Goal: Task Accomplishment & Management: Manage account settings

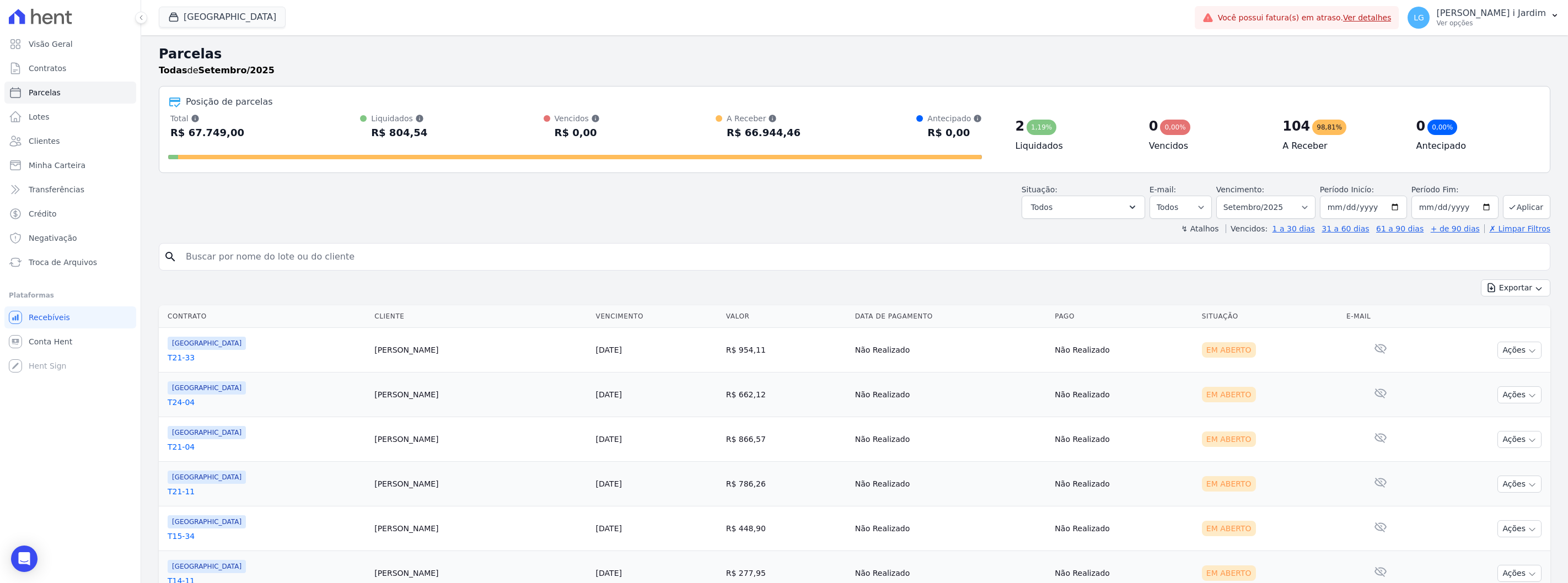
select select
click at [83, 44] on link "Visão Geral" at bounding box center [70, 44] width 132 height 22
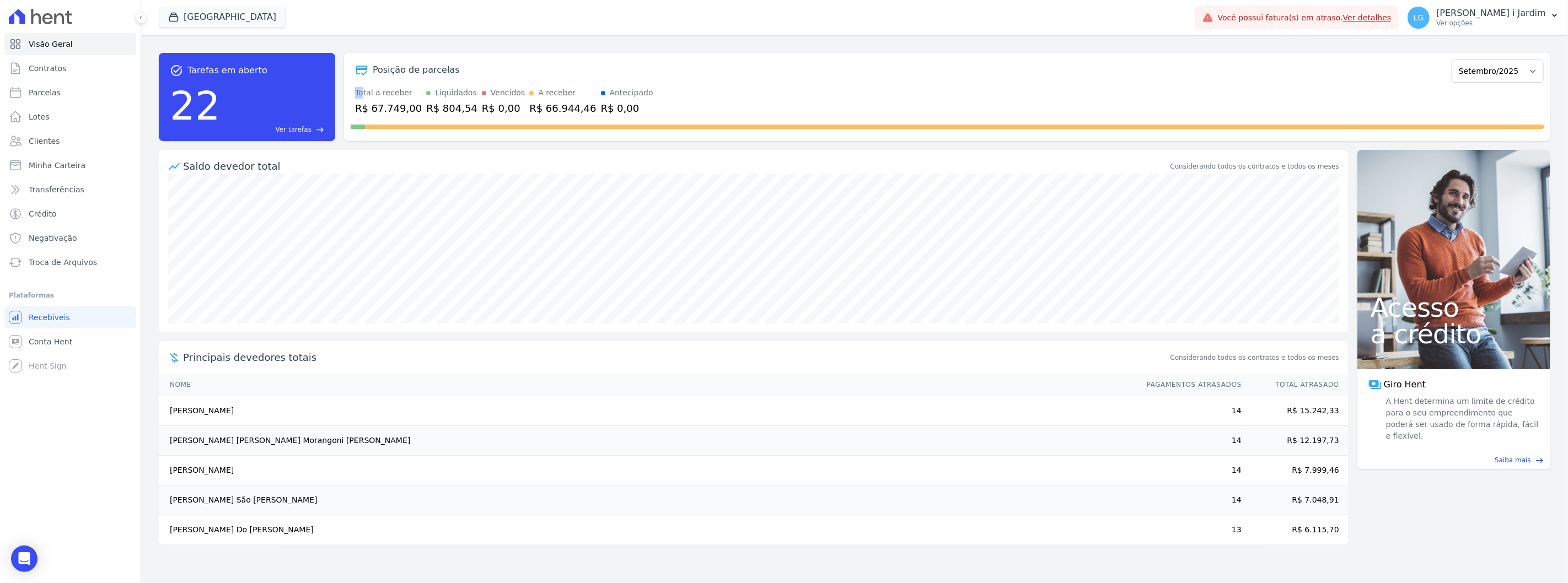
drag, startPoint x: 356, startPoint y: 90, endPoint x: 362, endPoint y: 91, distance: 6.1
click at [361, 90] on div "Total a receber" at bounding box center [388, 93] width 66 height 11
click at [197, 16] on button "[GEOGRAPHIC_DATA]" at bounding box center [222, 16] width 127 height 21
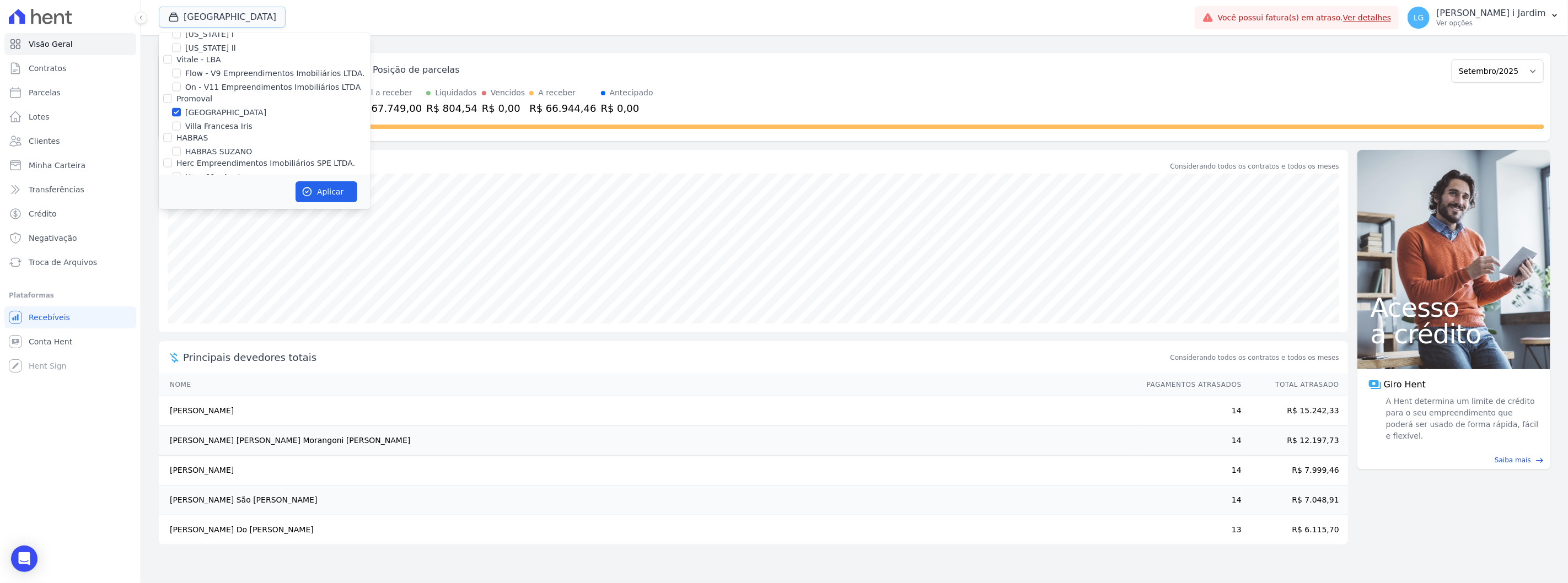
scroll to position [1225, 0]
click at [200, 168] on label "[GEOGRAPHIC_DATA]" at bounding box center [226, 174] width 81 height 11
click at [181, 169] on input "[GEOGRAPHIC_DATA]" at bounding box center [176, 174] width 9 height 9
checkbox input "false"
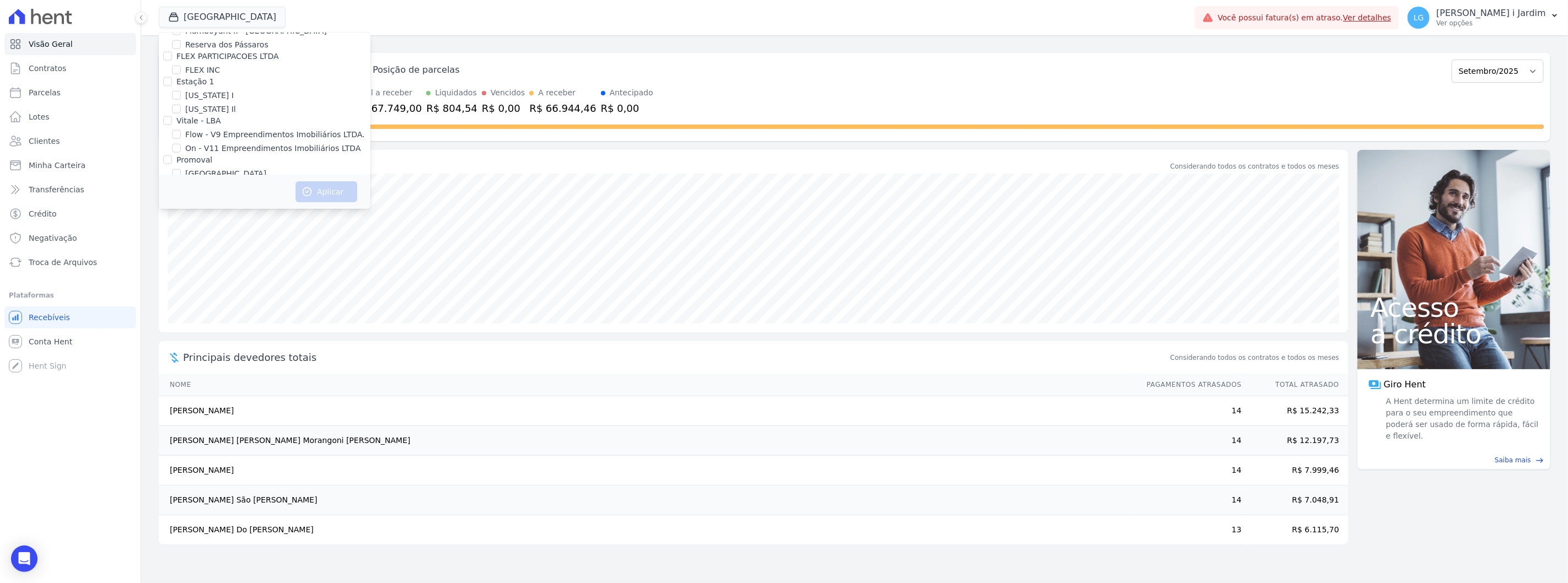
scroll to position [2727, 0]
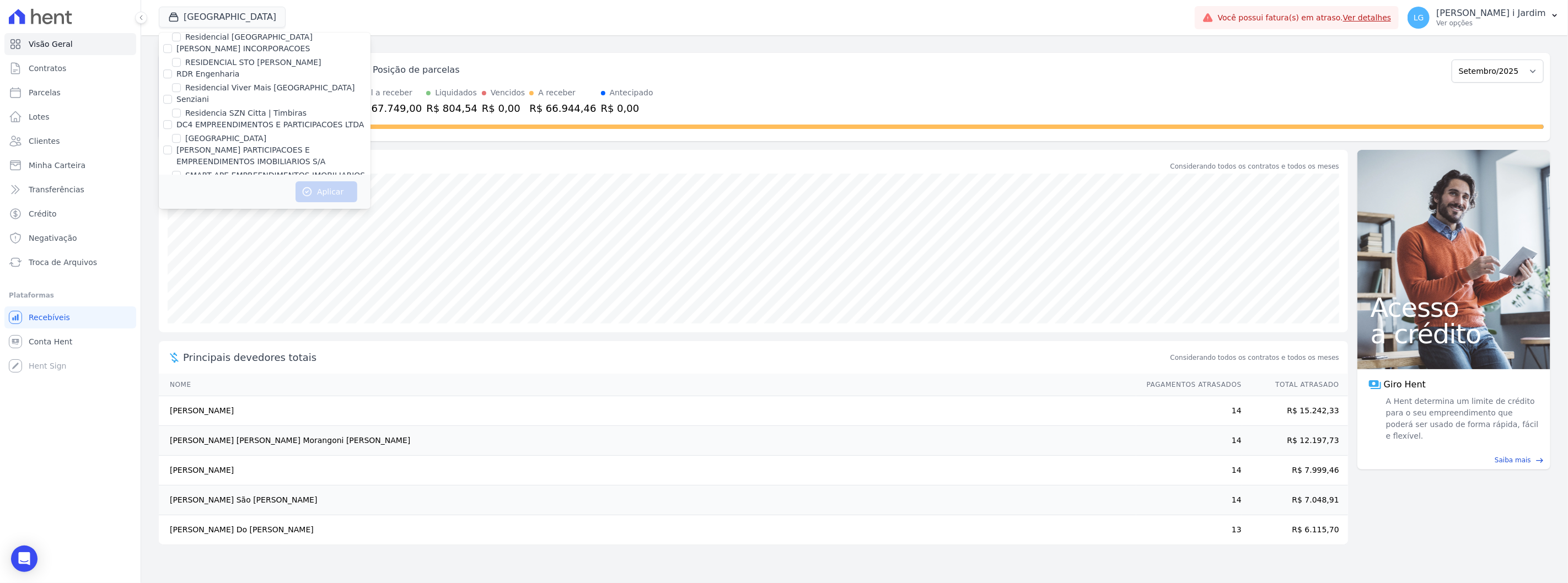
click at [207, 207] on label "SOLAR DOS ARRUDAS 2" at bounding box center [231, 212] width 93 height 11
click at [181, 208] on input "SOLAR DOS ARRUDAS 2" at bounding box center [176, 212] width 9 height 9
checkbox input "true"
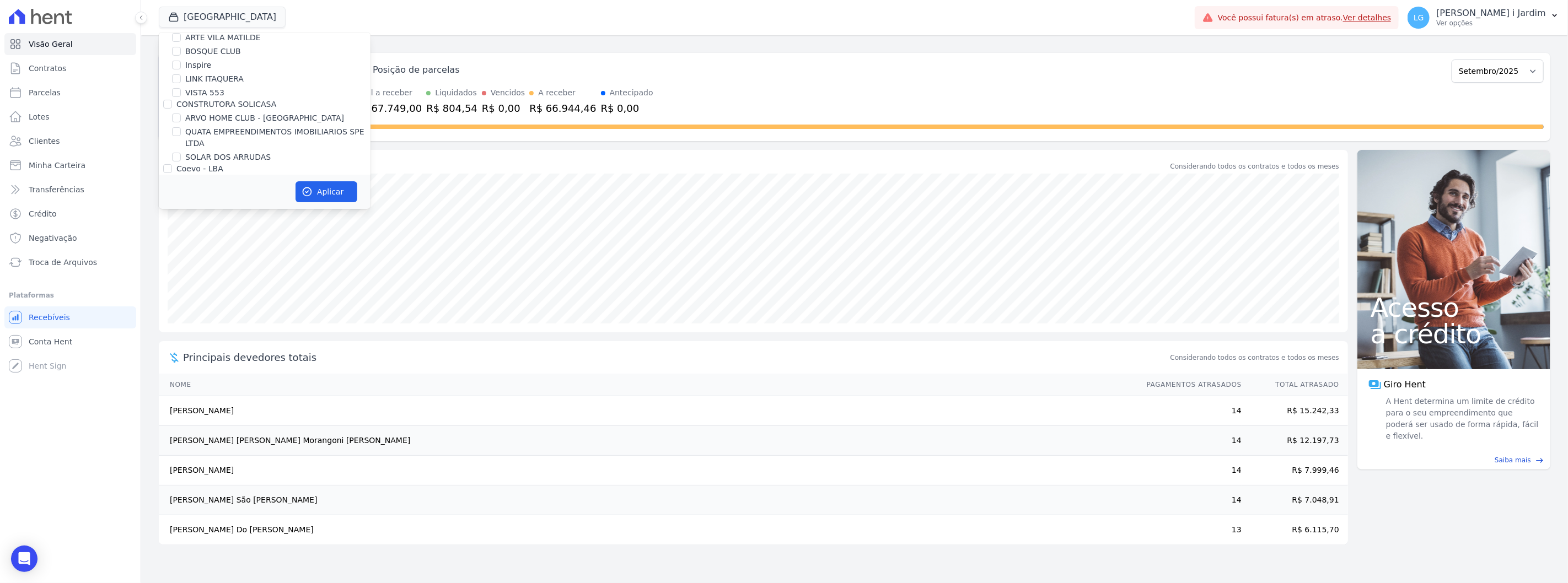
click at [250, 155] on label "SOLAR DOS ARRUDAS" at bounding box center [228, 157] width 85 height 11
click at [181, 155] on input "SOLAR DOS ARRUDAS" at bounding box center [176, 157] width 9 height 9
checkbox input "true"
click at [330, 186] on button "Aplicar" at bounding box center [326, 192] width 62 height 21
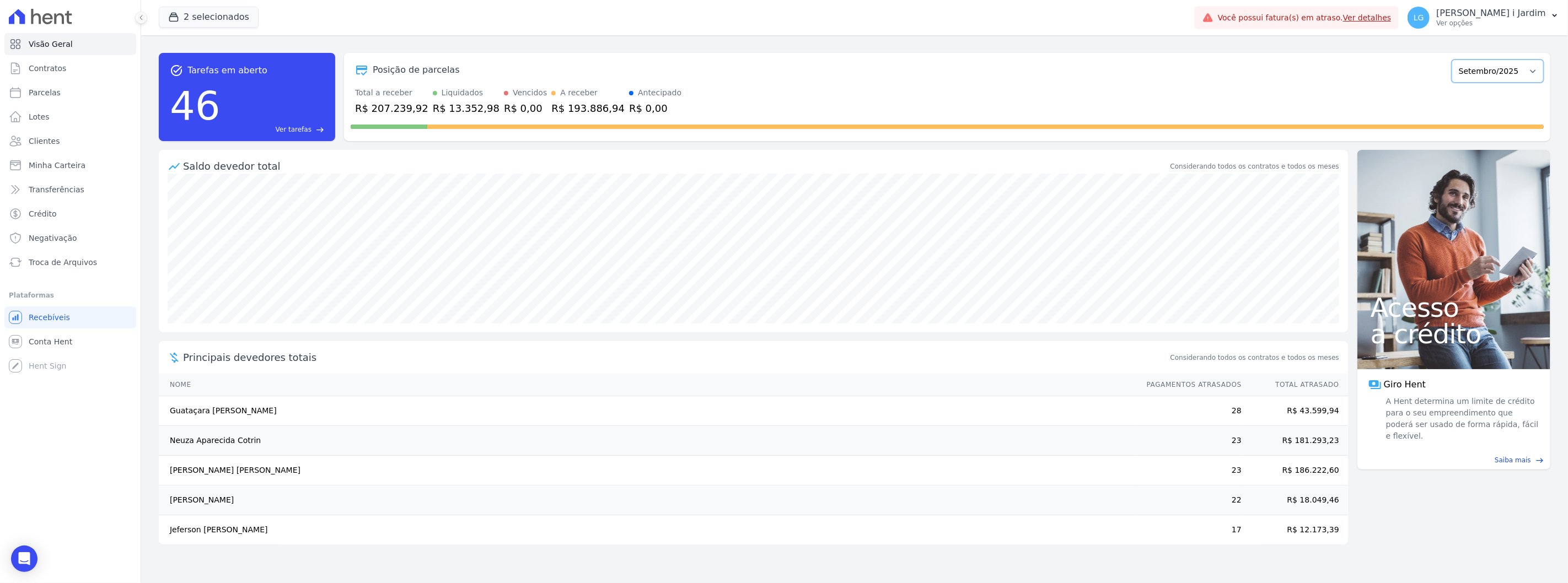
click at [1519, 68] on select "Abril/2022 Maio/2022 Junho/2022 Julho/2022 Agosto/2022 Setembro/2022 Outubro/20…" at bounding box center [1498, 71] width 92 height 23
select select "08/2025"
click at [1458, 59] on select "Abril/2022 Maio/2022 Junho/2022 Julho/2022 Agosto/2022 Setembro/2022 Outubro/20…" at bounding box center [1498, 71] width 92 height 23
click at [395, 120] on div at bounding box center [947, 125] width 1193 height 18
click at [395, 114] on div "R$ 191.691,75" at bounding box center [392, 109] width 73 height 15
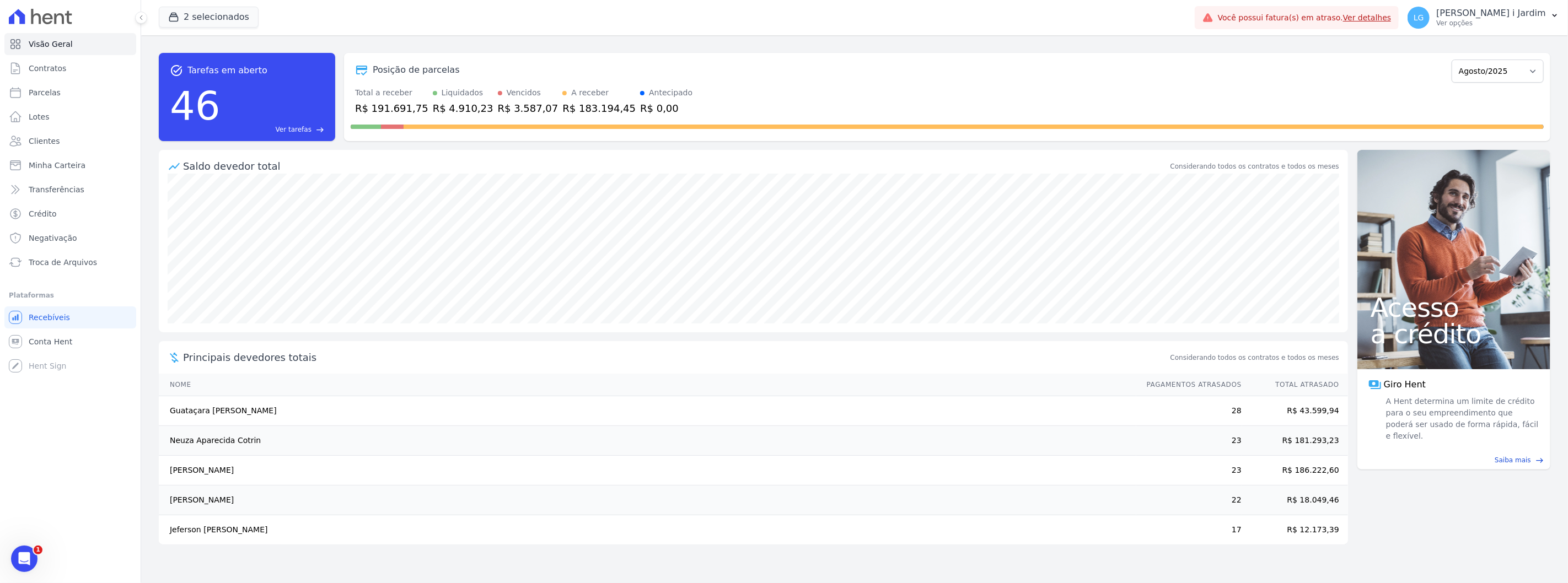
click at [395, 112] on div "R$ 191.691,75" at bounding box center [392, 109] width 73 height 15
copy div "191.691,75"
click at [125, 470] on div "Visão Geral Contratos [GEOGRAPHIC_DATA] Lotes Clientes Minha Carteira Transferê…" at bounding box center [70, 292] width 140 height 583
click at [223, 8] on button "2 selecionados" at bounding box center [209, 16] width 100 height 21
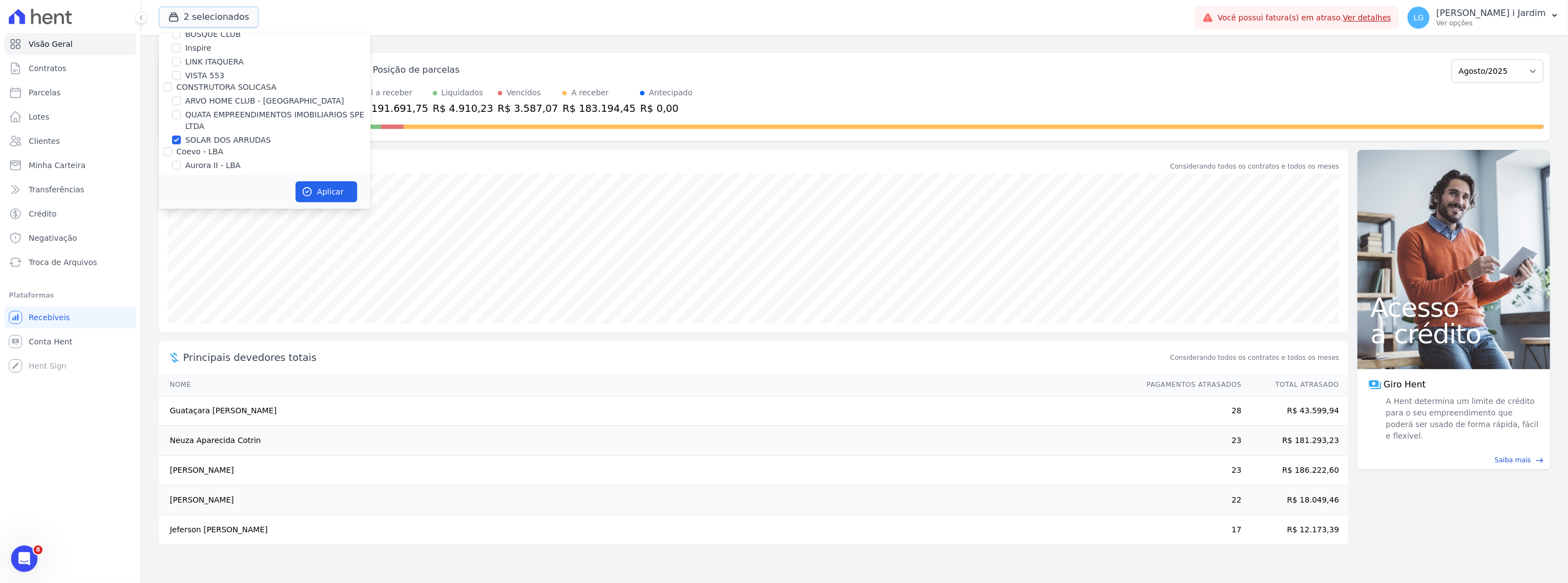
scroll to position [183, 0]
click at [226, 156] on label "SOLAR DOS ARRUDAS" at bounding box center [228, 156] width 85 height 11
click at [181, 156] on input "SOLAR DOS ARRUDAS" at bounding box center [176, 156] width 9 height 9
checkbox input "false"
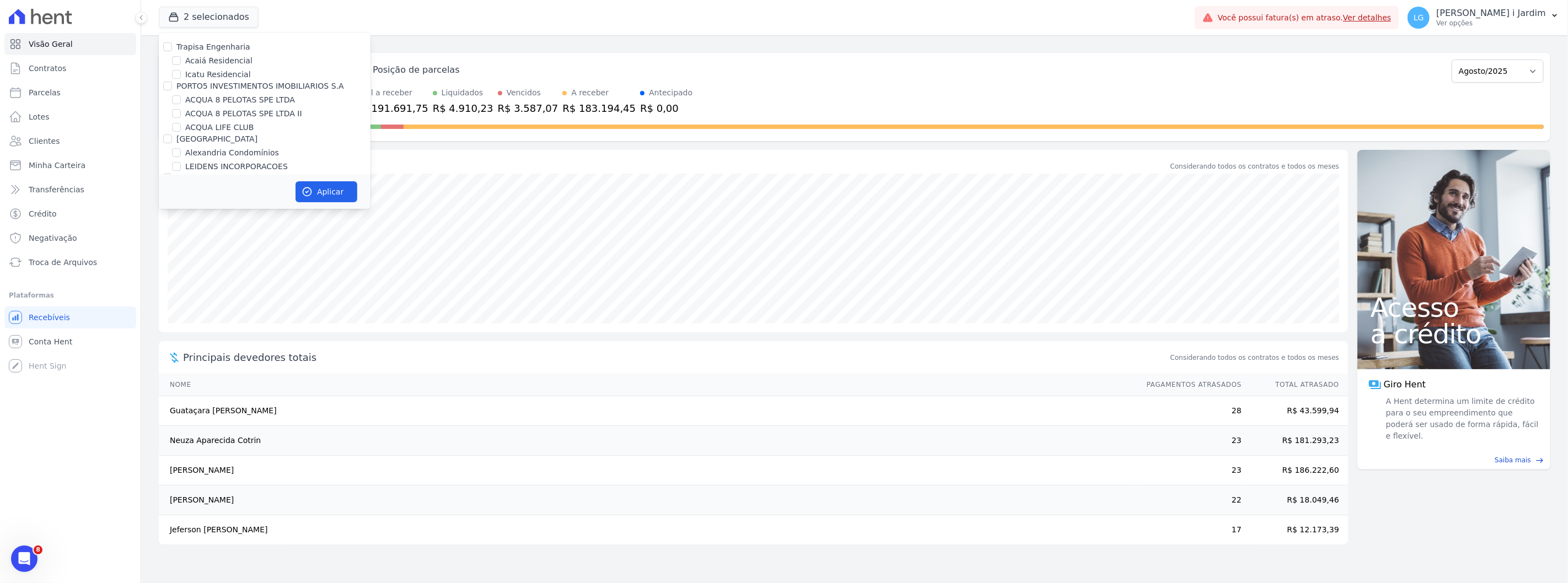
click at [201, 140] on label "[GEOGRAPHIC_DATA]" at bounding box center [217, 139] width 81 height 9
click at [172, 140] on input "[GEOGRAPHIC_DATA]" at bounding box center [168, 139] width 9 height 9
checkbox input "true"
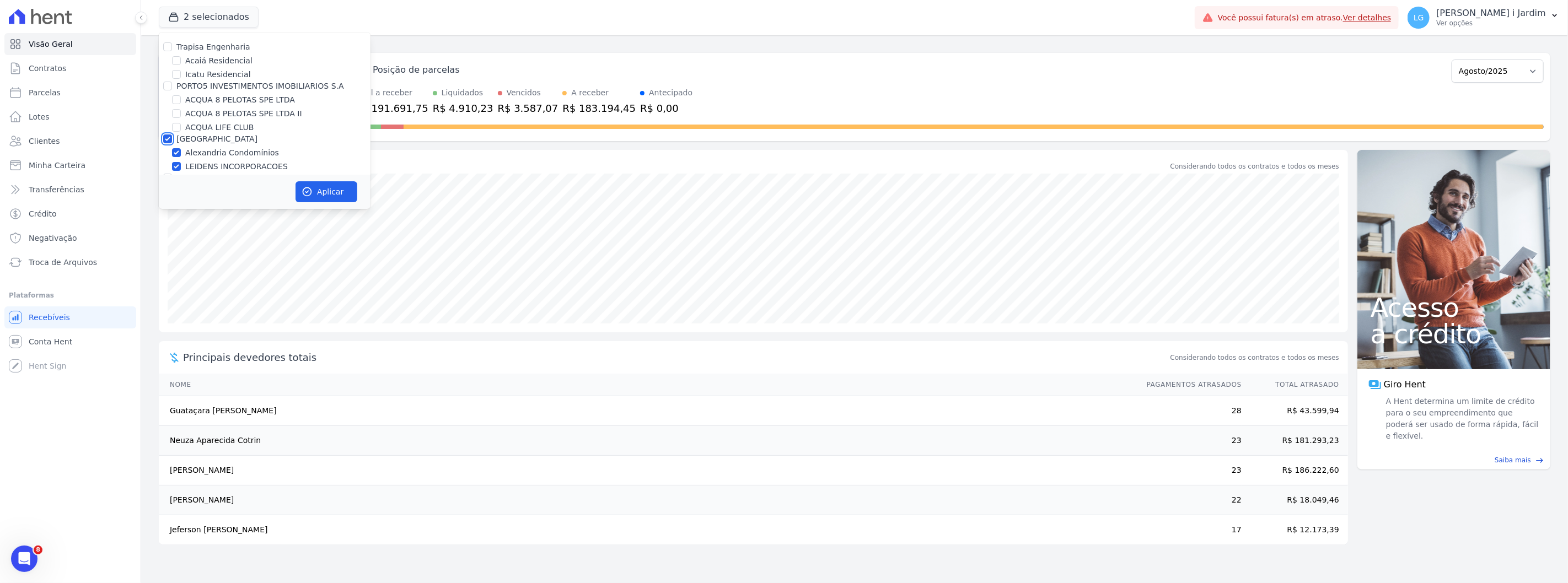
scroll to position [61, 0]
click at [316, 188] on button "Aplicar" at bounding box center [326, 192] width 62 height 21
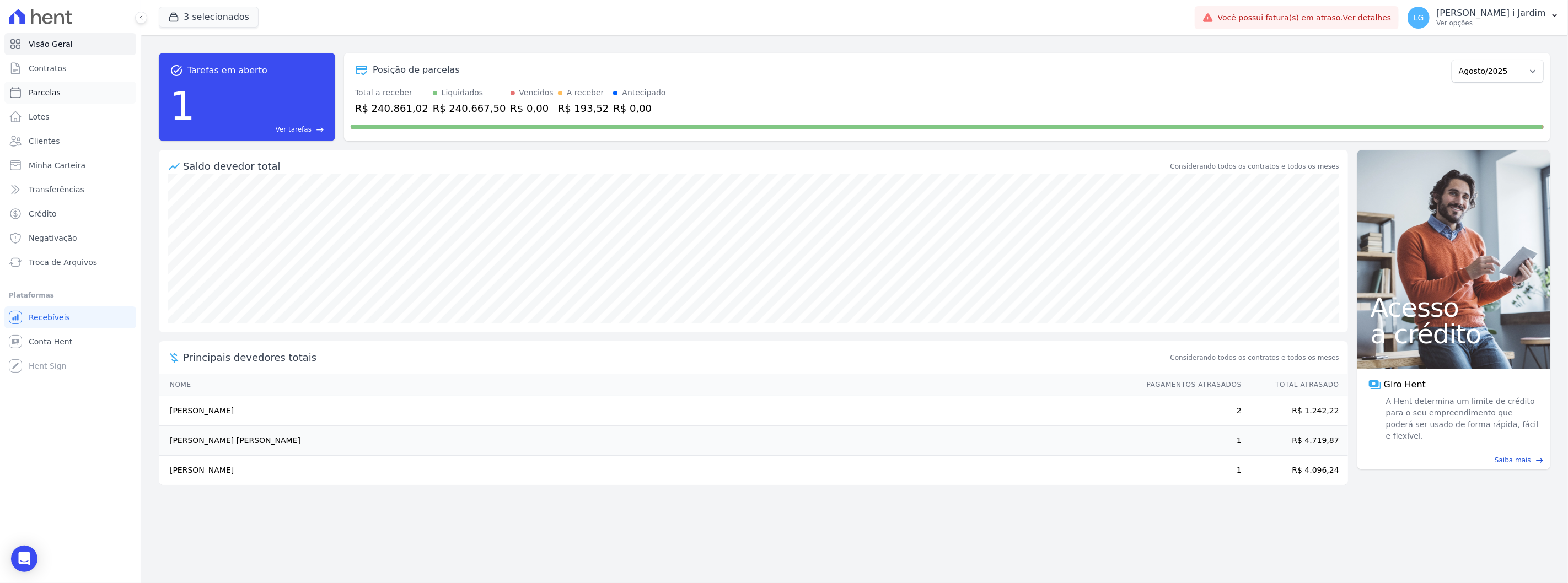
click at [95, 86] on link "Parcelas" at bounding box center [70, 92] width 132 height 22
select select
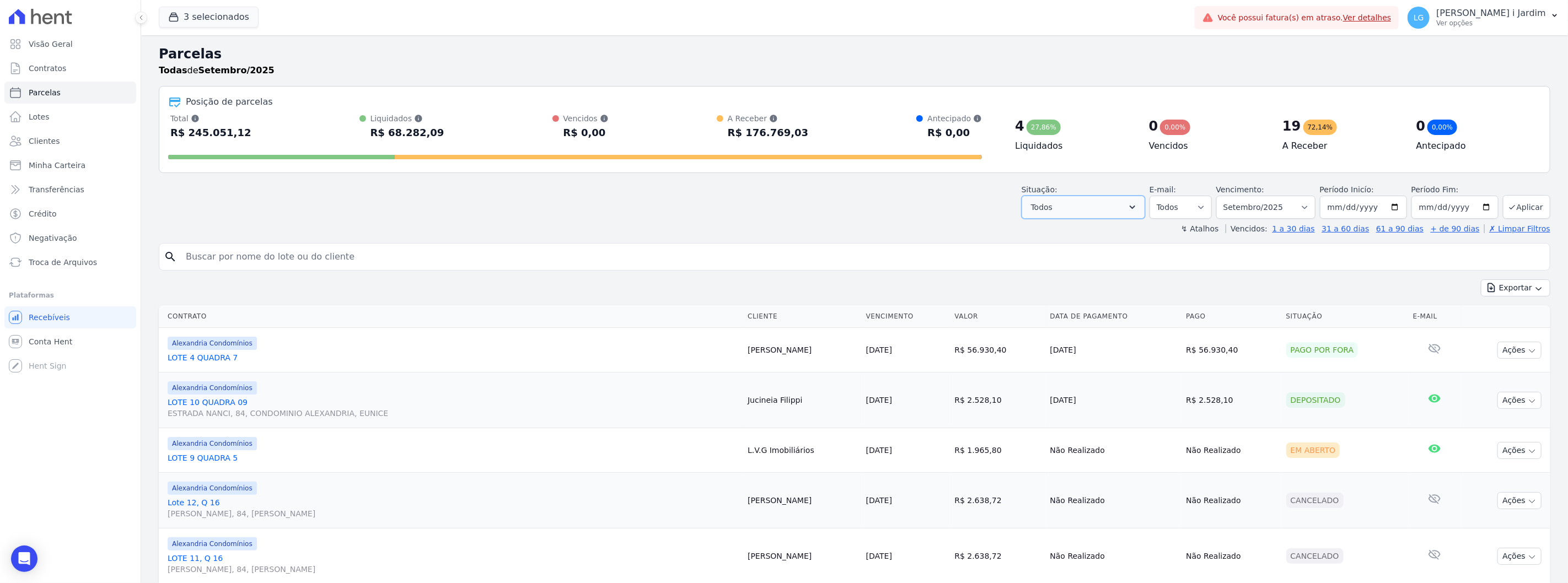
click at [1118, 216] on button "Todos" at bounding box center [1083, 207] width 123 height 23
click at [1098, 238] on label "Selecionar todos" at bounding box center [1076, 235] width 65 height 9
click at [1039, 238] on input "Selecionar todos" at bounding box center [1035, 235] width 9 height 9
checkbox input "false"
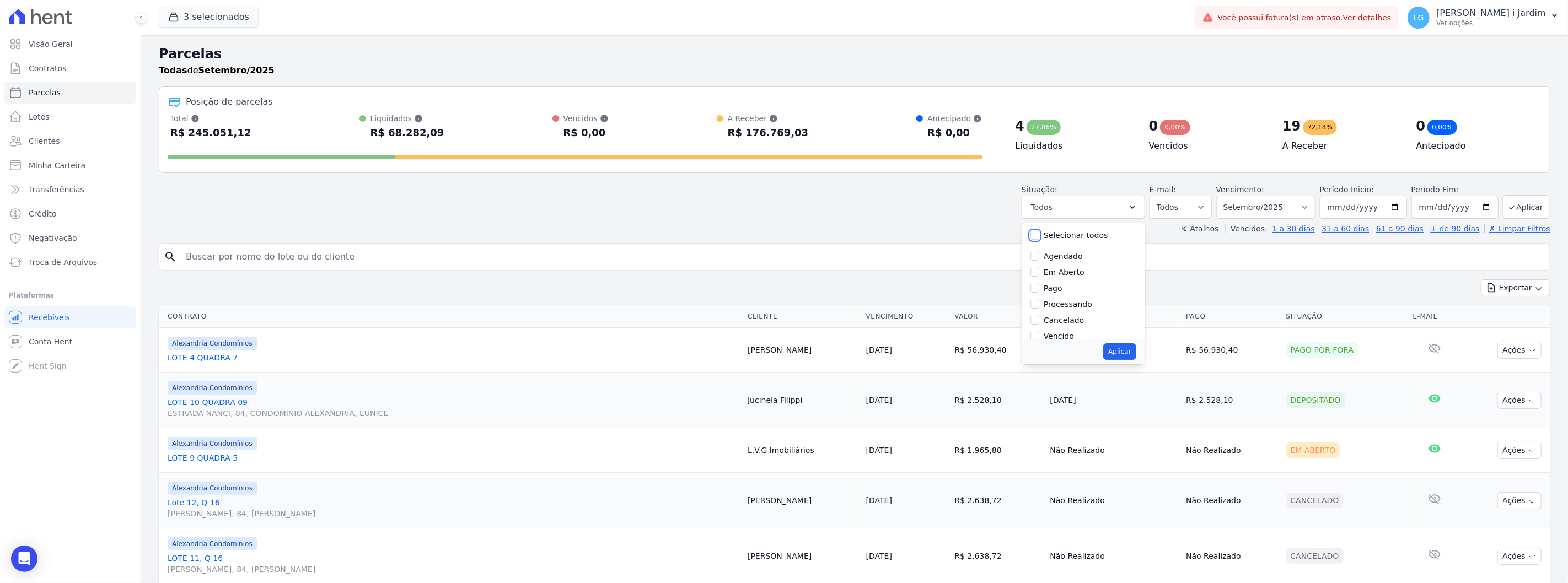
checkbox input "false"
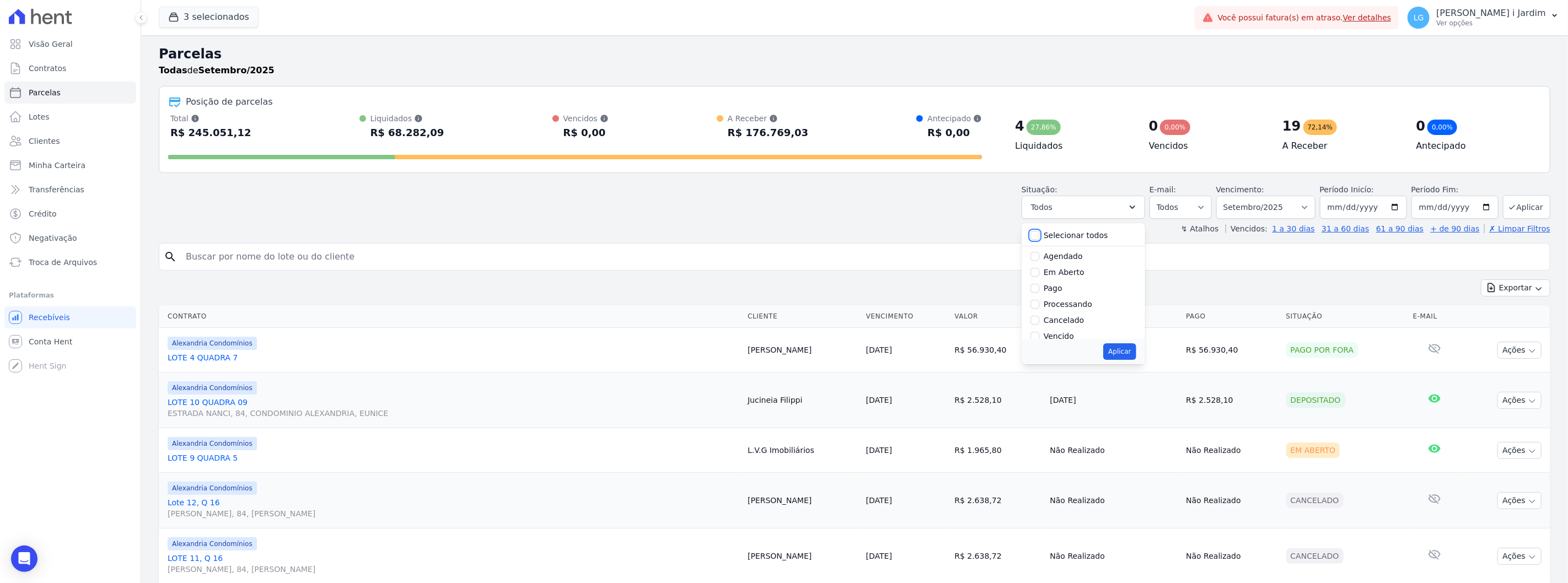
checkbox input "false"
click at [1074, 268] on label "Em Aberto" at bounding box center [1064, 273] width 41 height 9
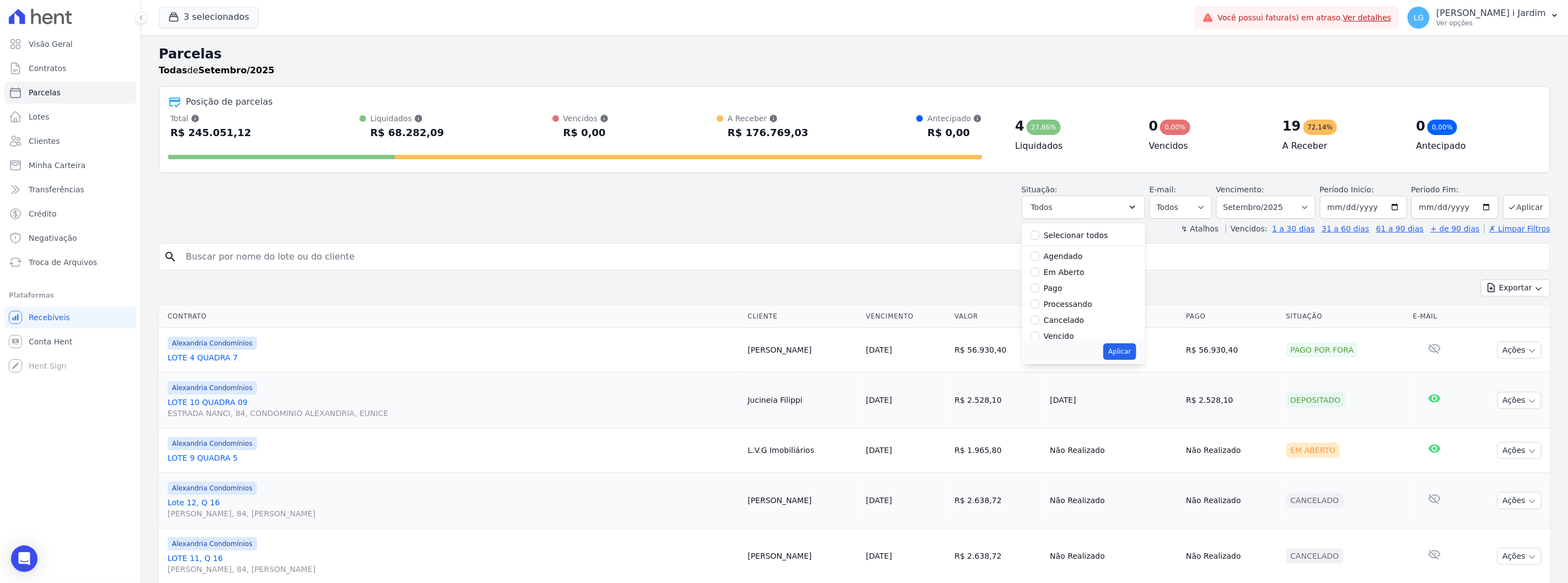
click at [1039, 268] on input "Em Aberto" at bounding box center [1035, 273] width 9 height 9
checkbox input "true"
click at [1136, 347] on button "Aplicar" at bounding box center [1119, 352] width 32 height 16
select select "pending"
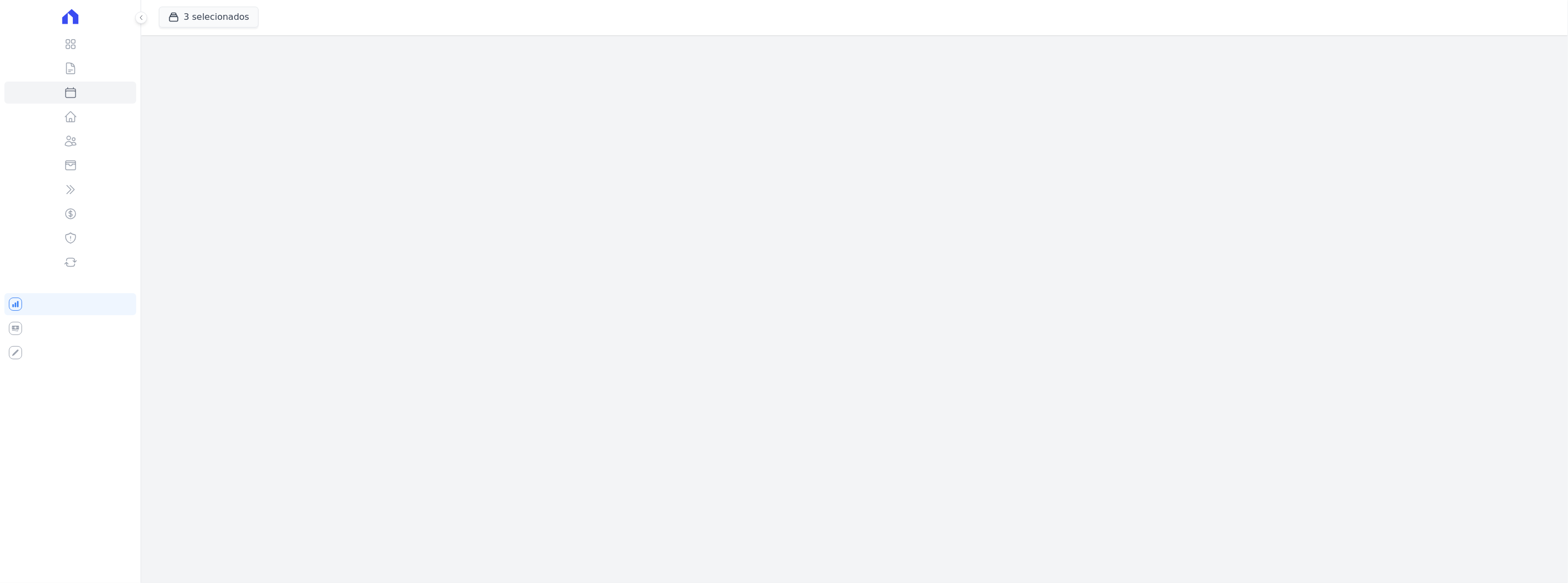
select select
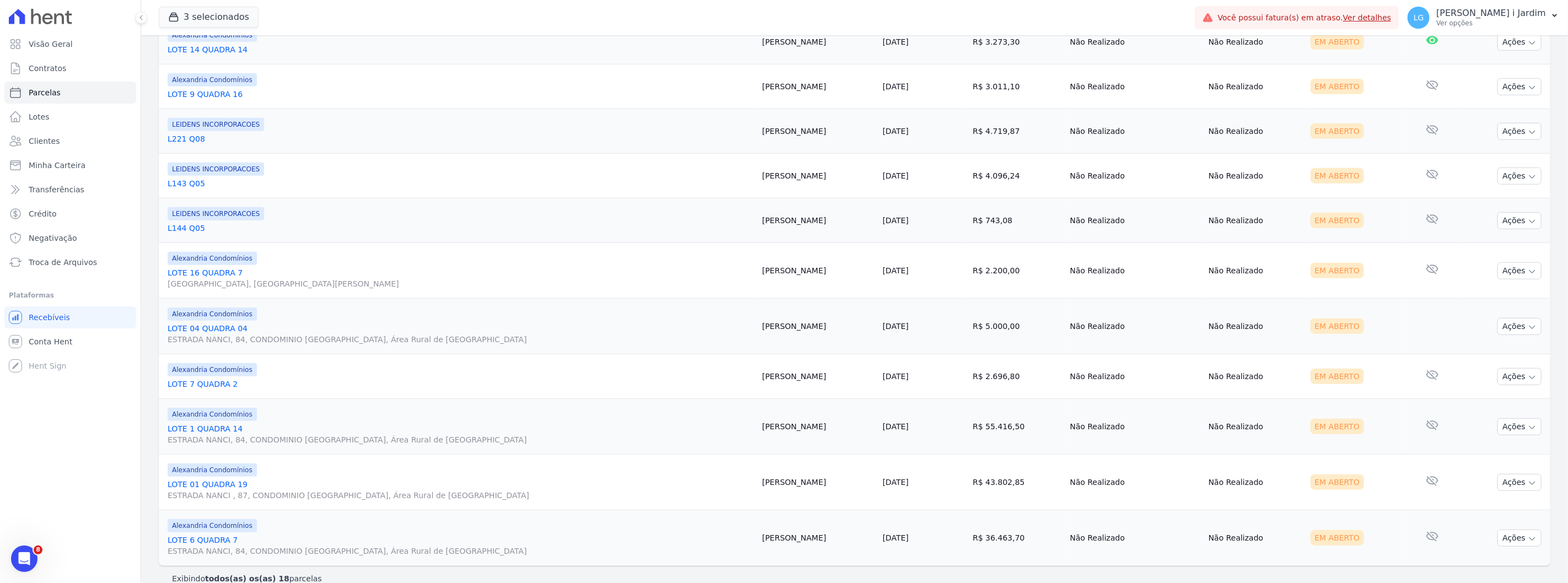
scroll to position [548, 0]
